Goal: Task Accomplishment & Management: Manage account settings

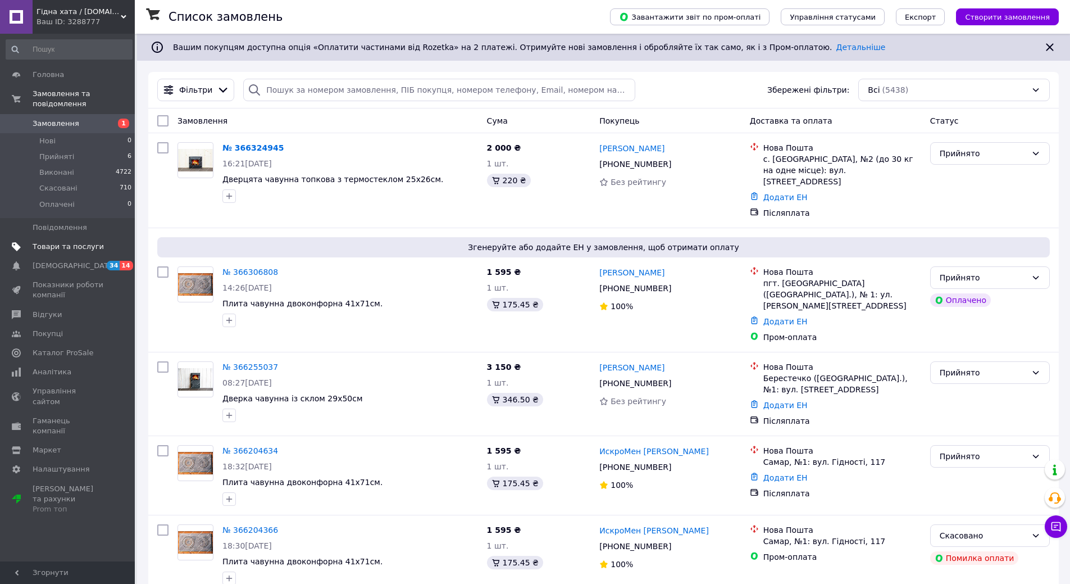
click at [70, 242] on span "Товари та послуги" at bounding box center [68, 247] width 71 height 10
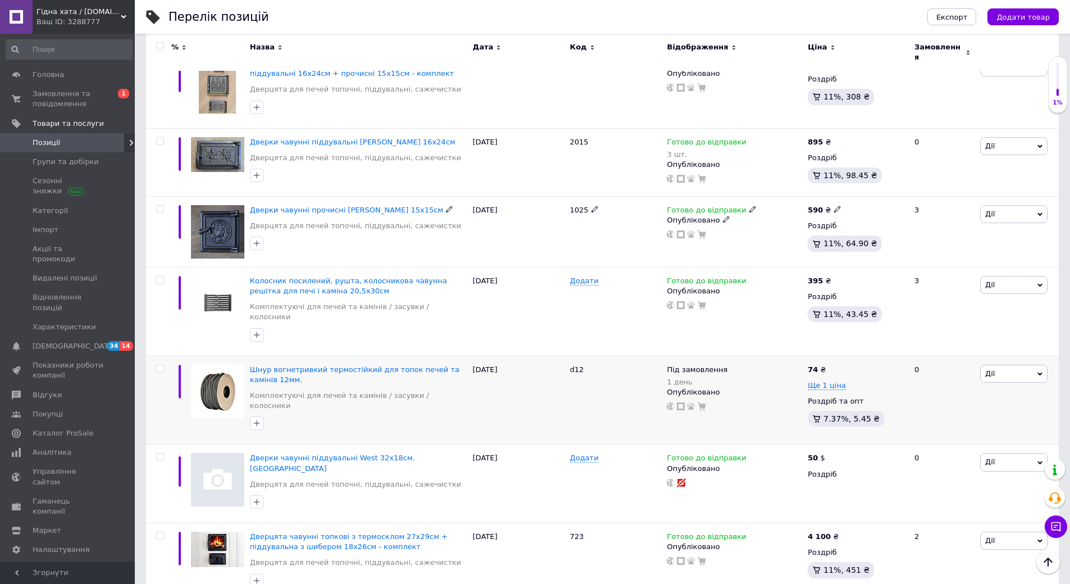
scroll to position [281, 0]
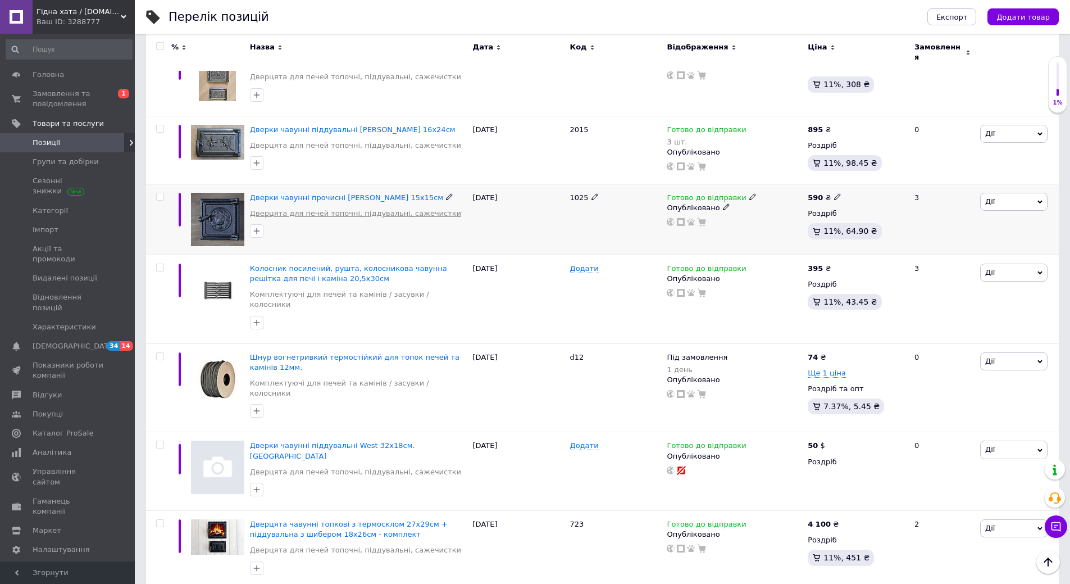
click at [311, 208] on link "Дверцята для печей топочні, піддувальні, сажечистки" at bounding box center [355, 213] width 211 height 10
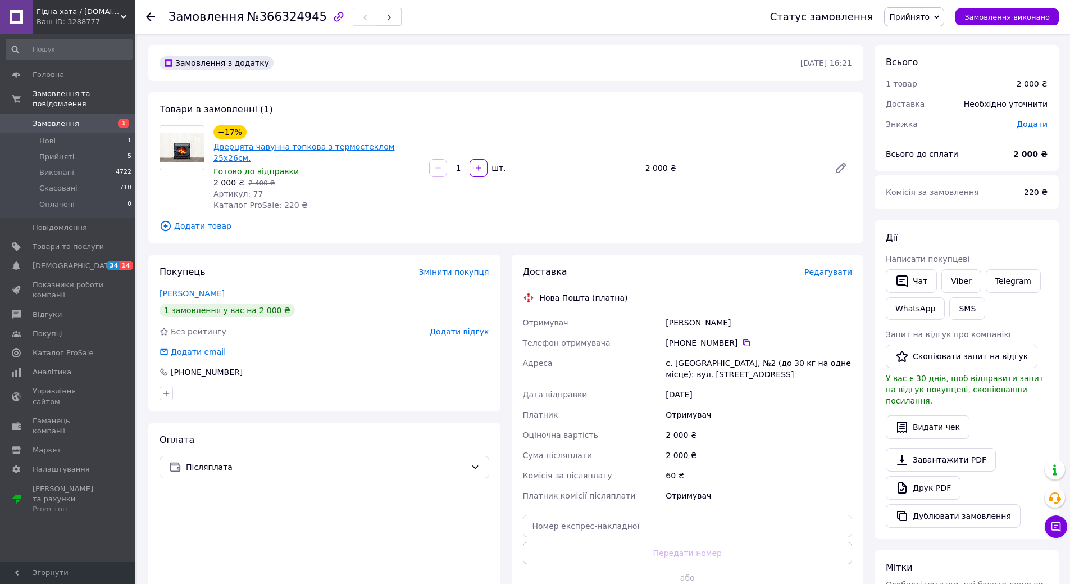
click at [265, 148] on link "Дверцята чавунна топкова з термостеклом 25х26см." at bounding box center [303, 152] width 181 height 20
